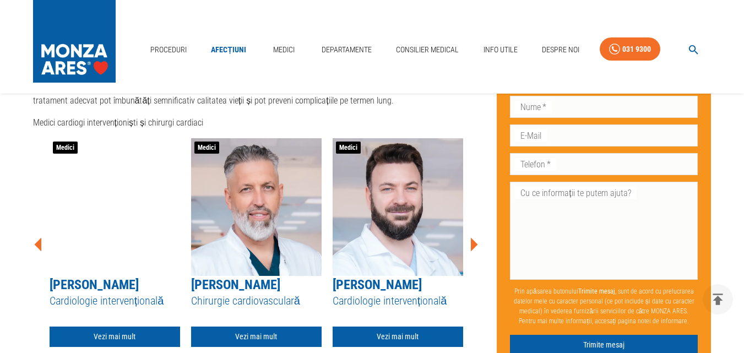
scroll to position [3084, 0]
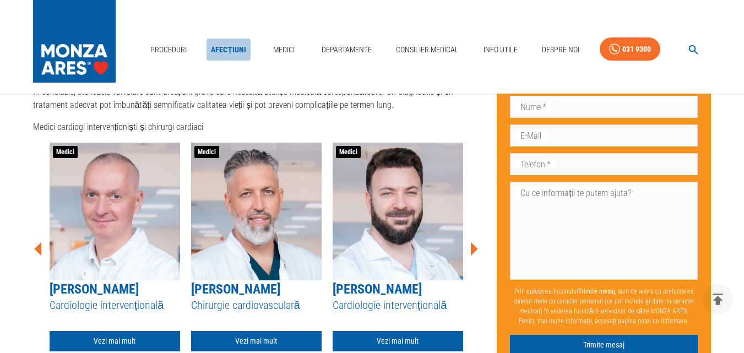
click at [229, 47] on link "Afecțiuni" at bounding box center [229, 50] width 44 height 23
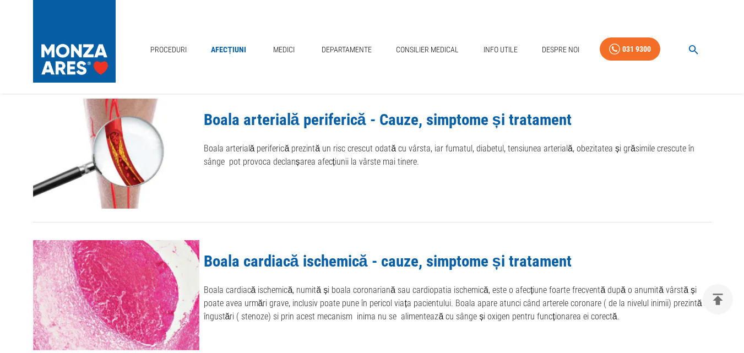
scroll to position [1267, 0]
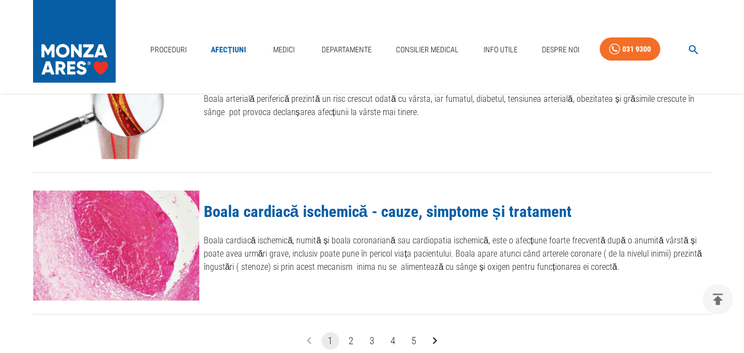
click at [349, 337] on button "2" at bounding box center [352, 341] width 18 height 18
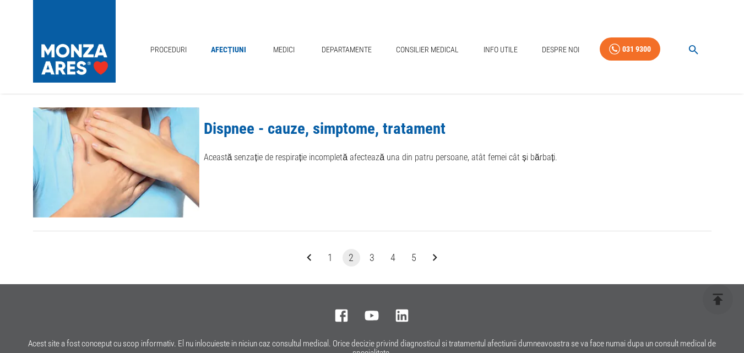
scroll to position [1377, 0]
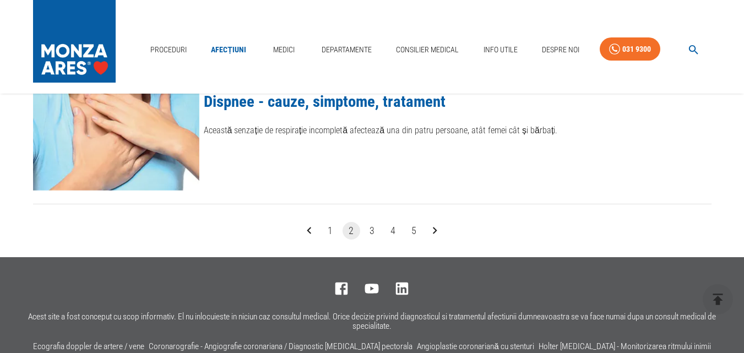
click at [375, 228] on button "3" at bounding box center [372, 231] width 18 height 18
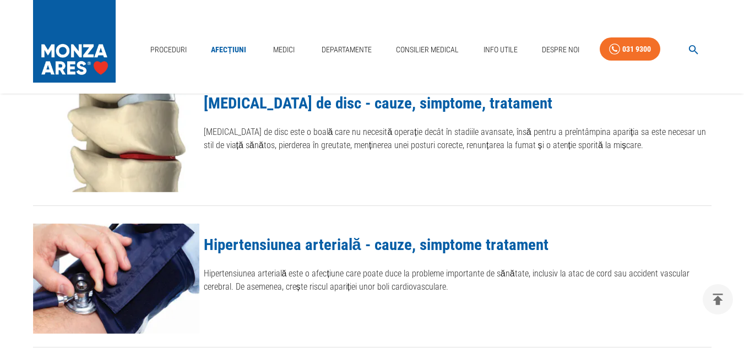
scroll to position [1267, 0]
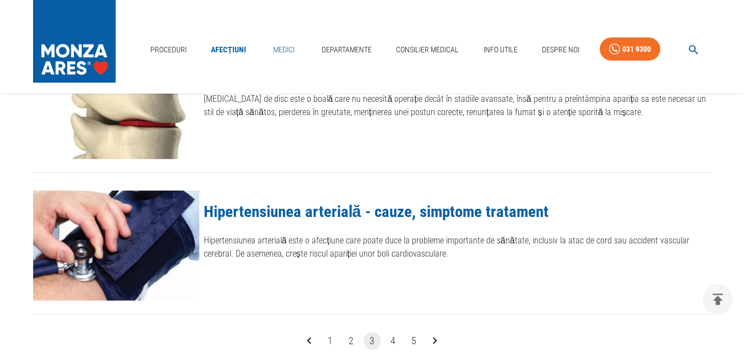
click at [280, 48] on link "Medici" at bounding box center [283, 50] width 35 height 23
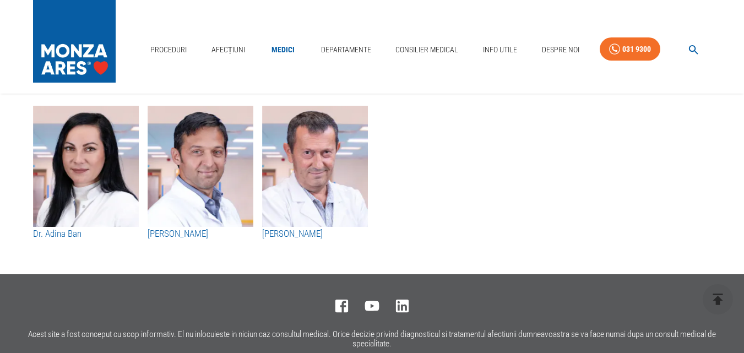
scroll to position [5782, 0]
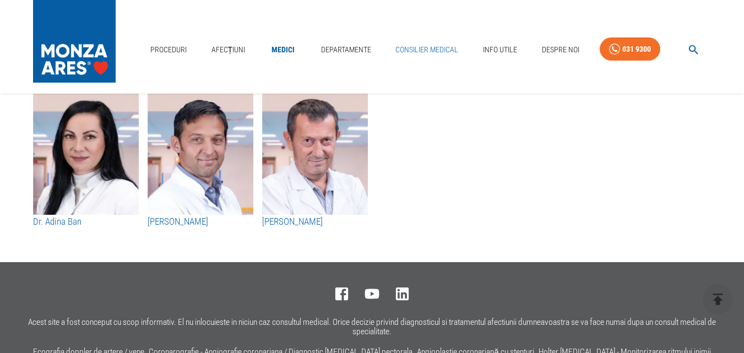
click at [420, 50] on link "Consilier Medical" at bounding box center [427, 50] width 72 height 23
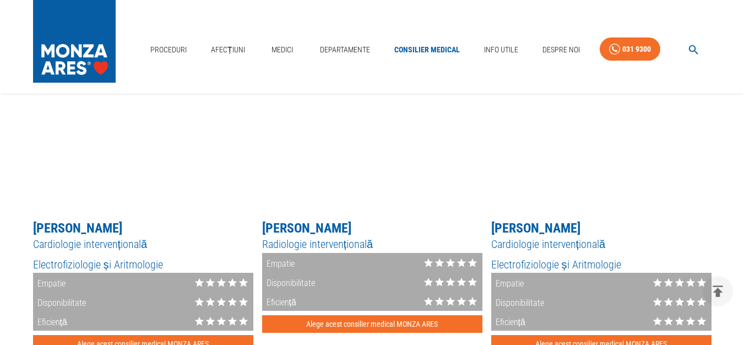
scroll to position [991, 0]
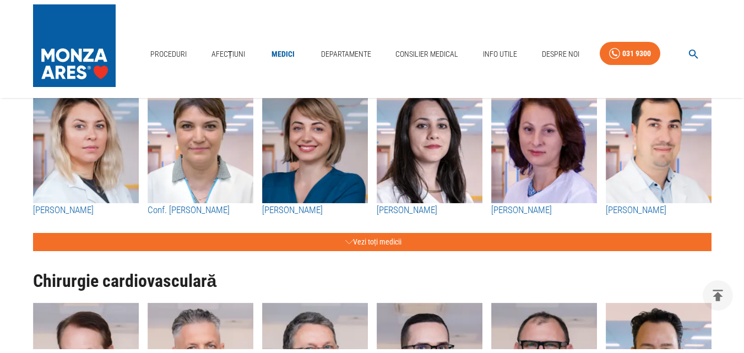
scroll to position [5782, 0]
